Goal: Task Accomplishment & Management: Use online tool/utility

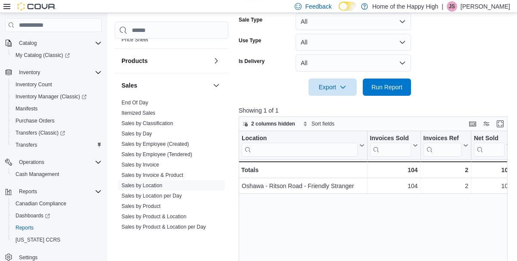
click at [264, 258] on div "Location Click to view column header actions Invoices Sold Click to view column…" at bounding box center [373, 236] width 269 height 211
click at [402, 91] on span "Run Report" at bounding box center [386, 87] width 31 height 9
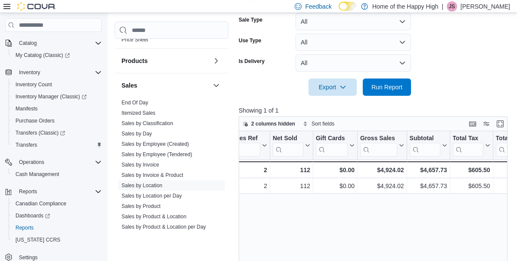
scroll to position [0, 208]
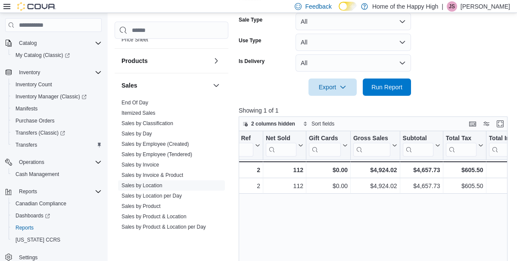
click at [130, 100] on link "End Of Day" at bounding box center [134, 103] width 27 height 6
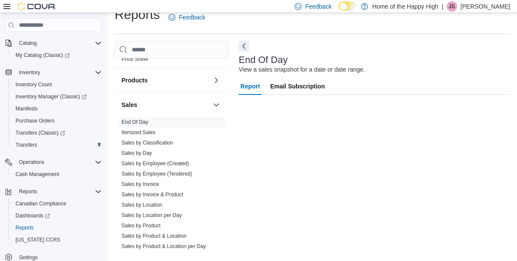
scroll to position [31, 0]
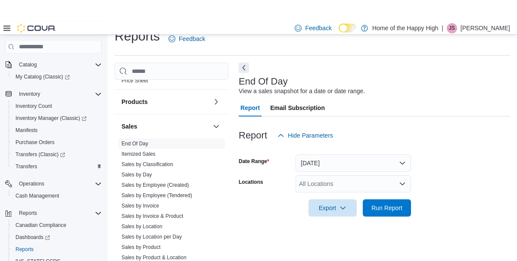
click at [397, 165] on div "All Locations" at bounding box center [352, 161] width 115 height 17
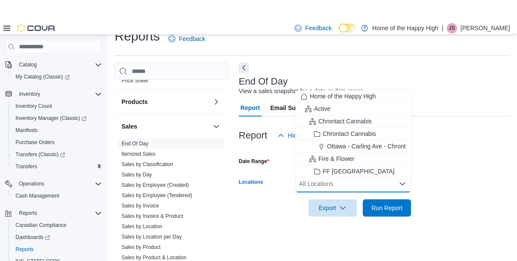
scroll to position [9, 0]
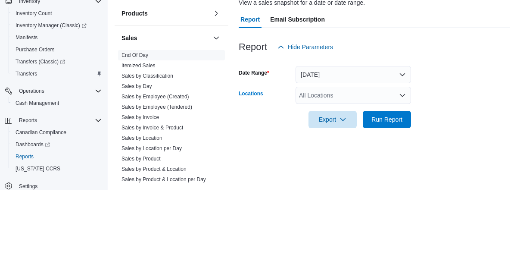
click at [356, 167] on div "All Locations Combo box. Selected. Combo box input. All Locations. Type some te…" at bounding box center [352, 166] width 115 height 17
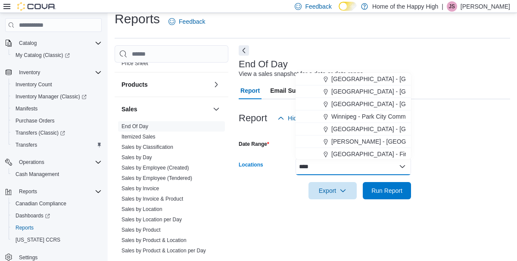
type input "****"
click at [346, 118] on span "Winnipeg - Park City Commons - Fire & Flower" at bounding box center [393, 116] width 125 height 9
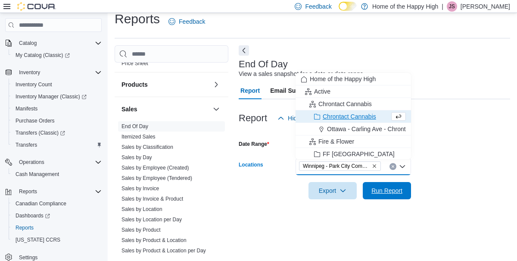
click at [381, 190] on span "Run Report" at bounding box center [386, 190] width 31 height 9
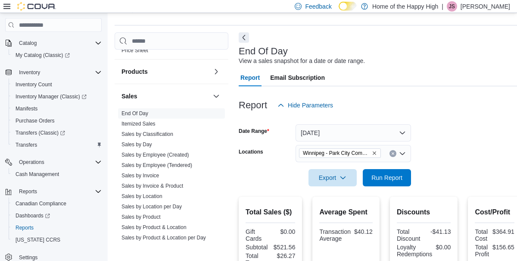
scroll to position [22, 0]
click at [392, 155] on icon "Clear input" at bounding box center [393, 153] width 2 height 2
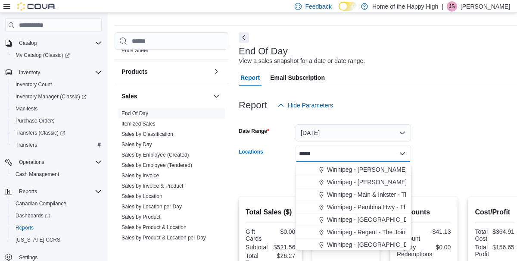
scroll to position [117, 0]
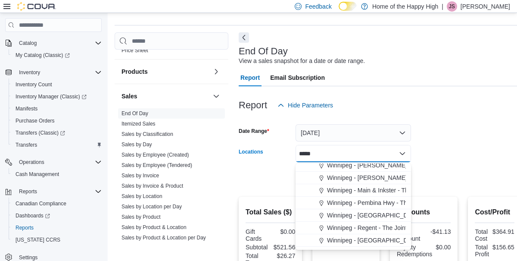
type input "*****"
click at [378, 229] on span "Winnipeg - Regent - The Joint" at bounding box center [367, 227] width 80 height 9
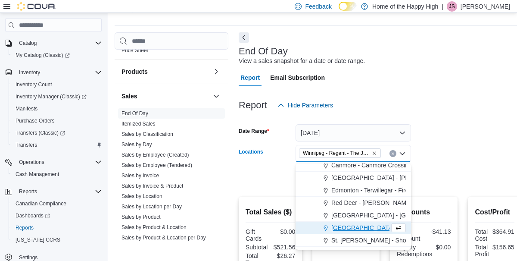
click at [473, 133] on form "Date Range [DATE] Locations [GEOGRAPHIC_DATA] - [GEOGRAPHIC_DATA] - The Joint C…" at bounding box center [380, 150] width 283 height 72
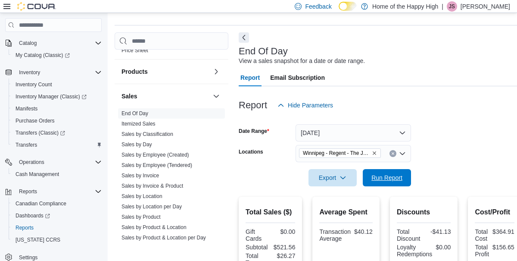
click at [389, 180] on span "Run Report" at bounding box center [386, 177] width 31 height 9
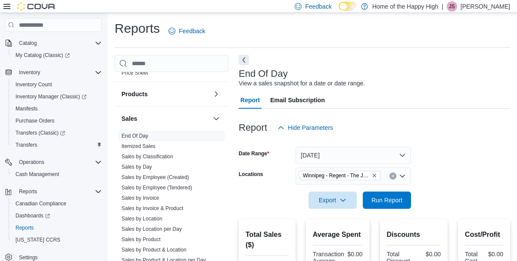
click at [385, 178] on input "Locations" at bounding box center [384, 176] width 1 height 10
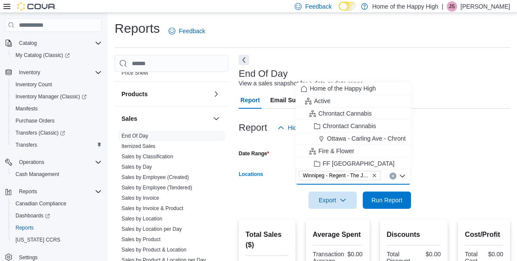
click at [378, 171] on div "Winnipeg - Regent - The Joint Combo box. Selected. [GEOGRAPHIC_DATA] - Regent -…" at bounding box center [352, 175] width 115 height 17
click at [374, 177] on icon "Remove Winnipeg - Regent - The Joint from selection in this group" at bounding box center [374, 175] width 3 height 3
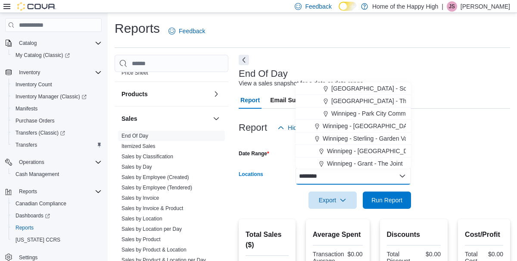
type input "********"
click at [343, 88] on span "[GEOGRAPHIC_DATA] - Southglen - Fire & Flower" at bounding box center [399, 88] width 137 height 9
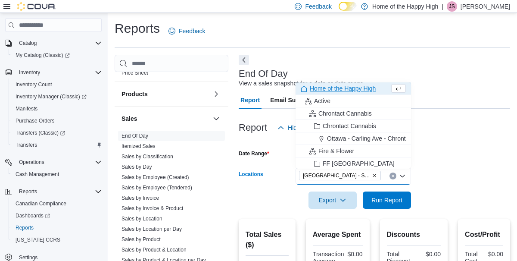
click at [384, 197] on span "Run Report" at bounding box center [386, 200] width 31 height 9
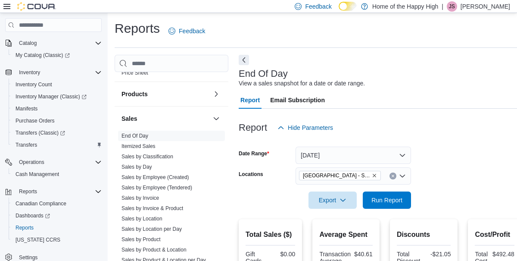
click at [385, 177] on input "Locations" at bounding box center [384, 176] width 1 height 10
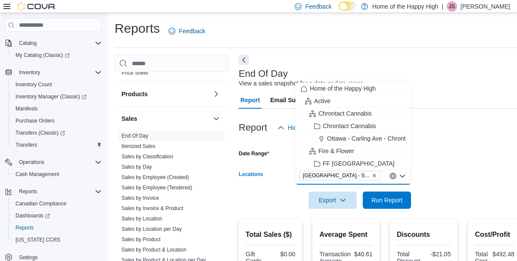
click at [392, 175] on icon "Clear input" at bounding box center [393, 176] width 2 height 2
click at [483, 140] on div at bounding box center [380, 141] width 283 height 10
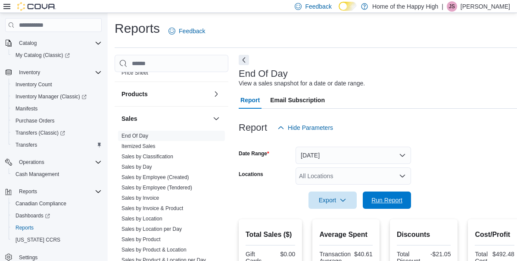
click at [391, 197] on span "Run Report" at bounding box center [386, 200] width 31 height 9
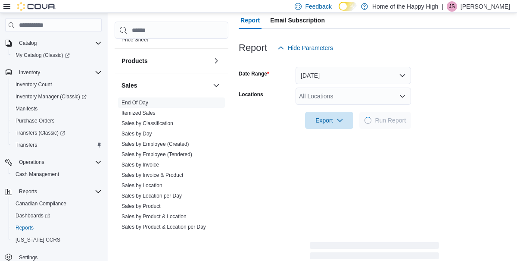
scroll to position [79, 0]
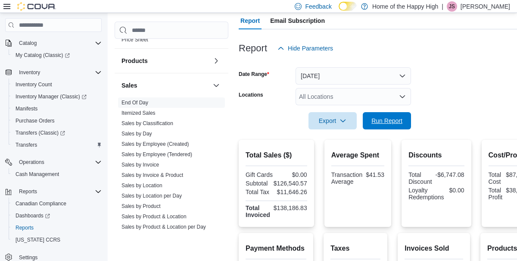
click at [389, 122] on span "Run Report" at bounding box center [386, 120] width 31 height 9
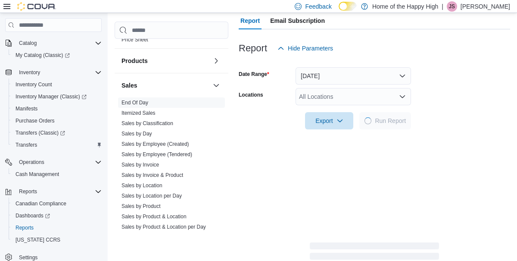
click at [399, 100] on div "All Locations" at bounding box center [352, 96] width 115 height 17
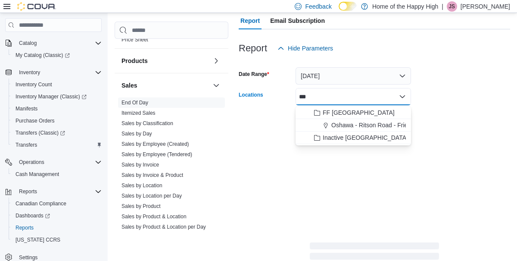
type input "***"
click at [391, 128] on span "Oshawa - Ritson Road - Friendly Stranger" at bounding box center [387, 125] width 112 height 9
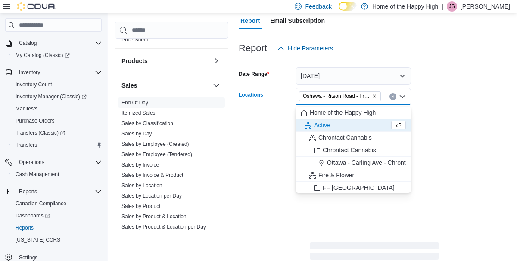
click at [476, 132] on div at bounding box center [374, 134] width 271 height 10
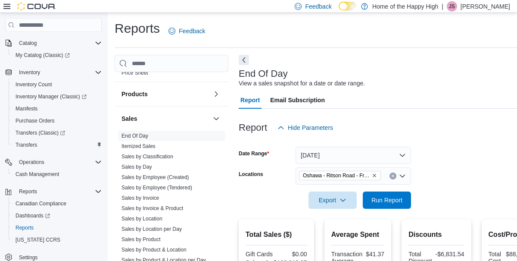
scroll to position [0, 0]
